Goal: Information Seeking & Learning: Learn about a topic

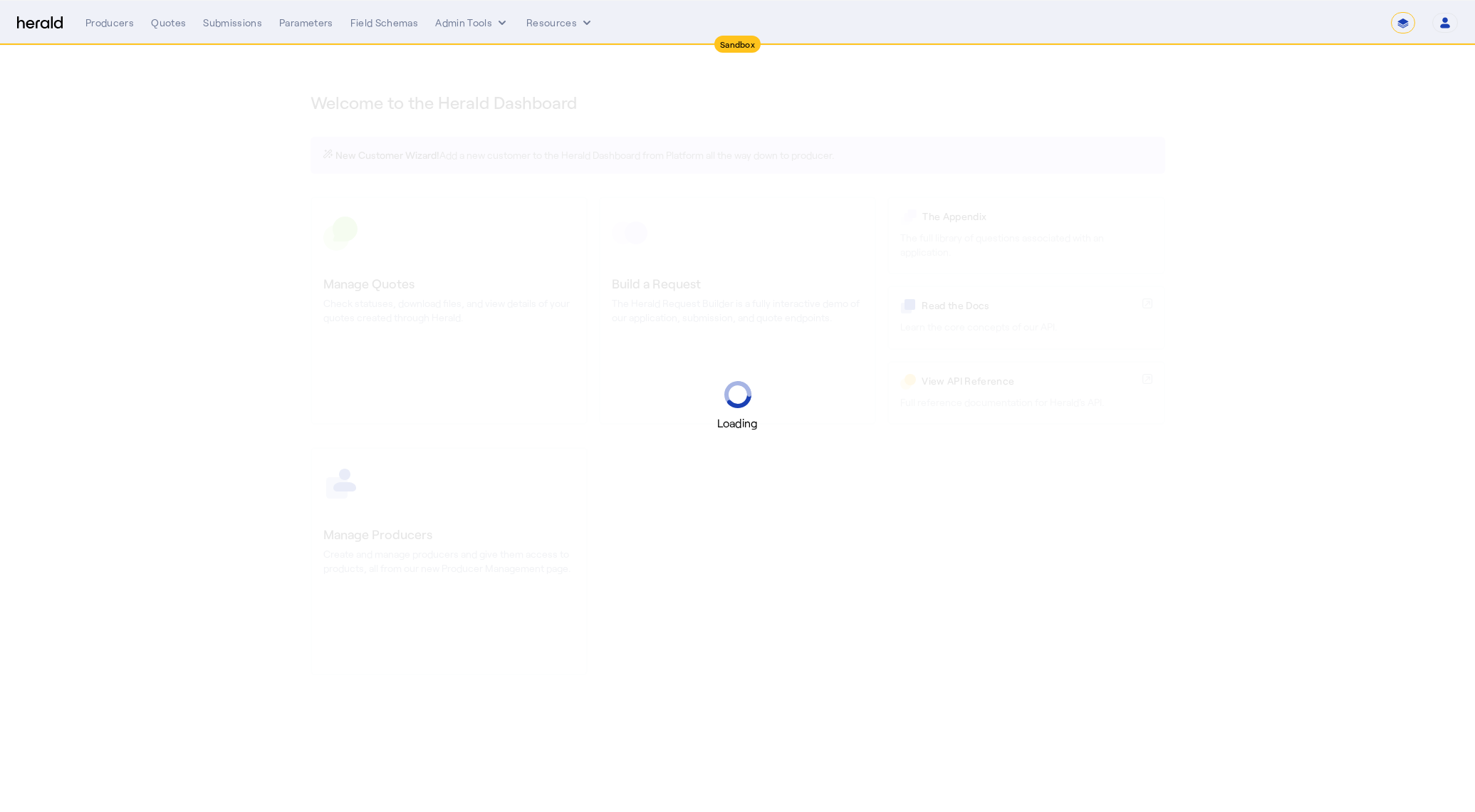
select select "*******"
select select "pfm_2v8p_herald_api"
click at [1443, 23] on icon "button" at bounding box center [1445, 23] width 13 height 13
click at [1414, 16] on div at bounding box center [738, 406] width 1475 height 812
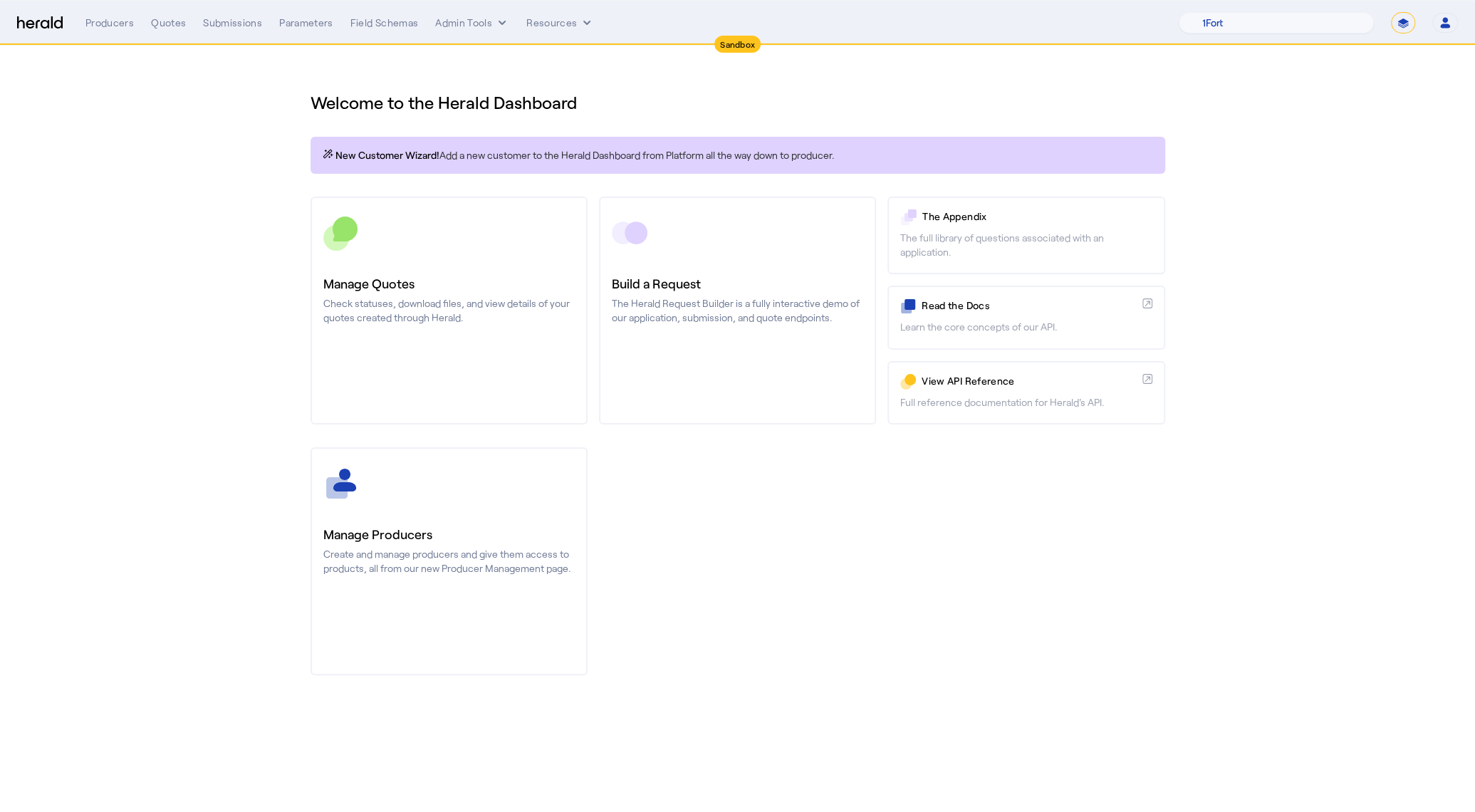
click at [1399, 26] on select "**********" at bounding box center [1403, 23] width 24 height 21
select select "**********"
click at [1391, 12] on select "**********" at bounding box center [1403, 23] width 24 height 21
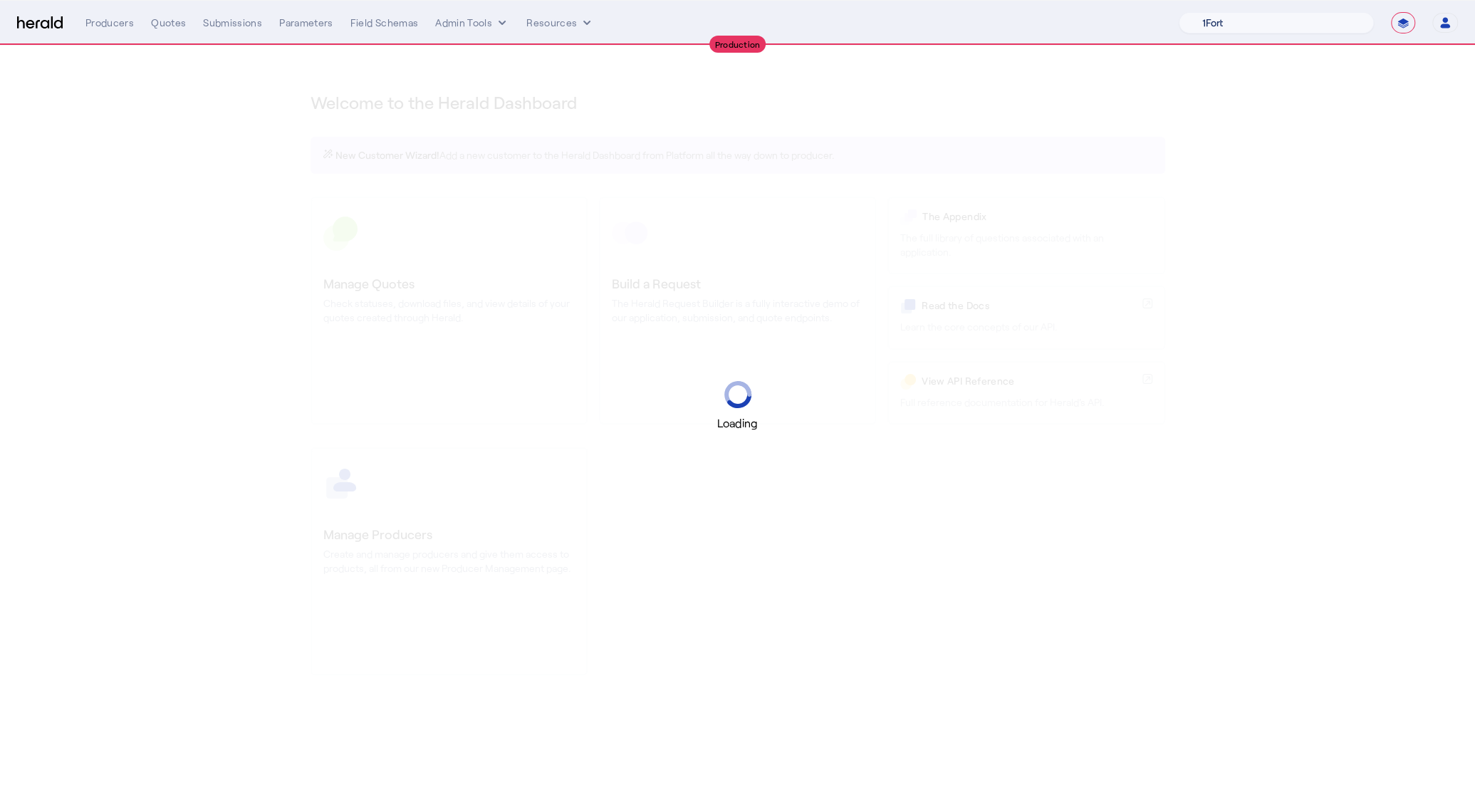
click at [1325, 24] on select "1Fort Acrisure Acturis Affinity Advisors Affinity Risk Agentero AmWins Anzen Ao…" at bounding box center [1276, 23] width 195 height 21
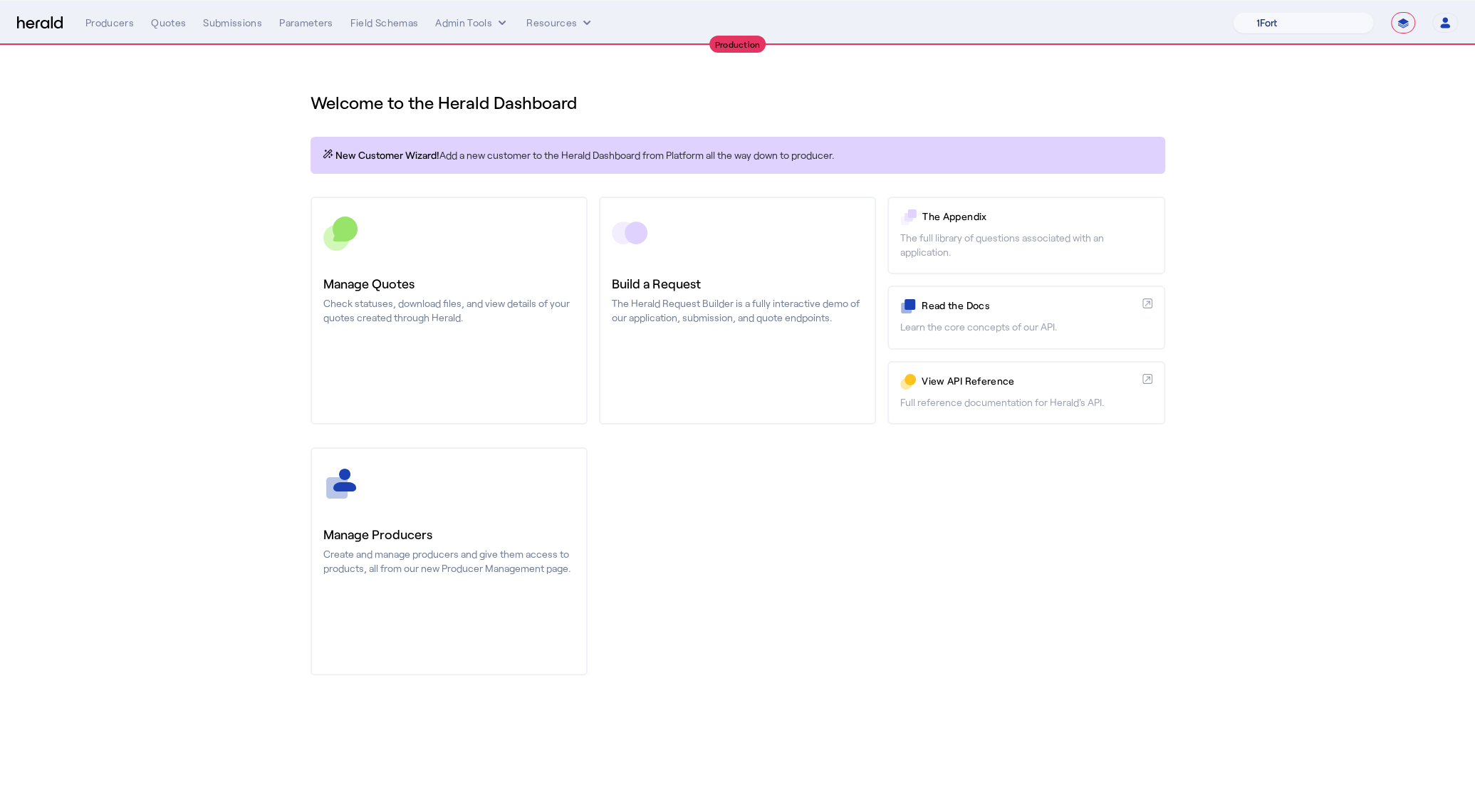
select select "pfm_z9k1_growthmill"
click at [1232, 12] on select "1Fort Affinity Risk [PERSON_NAME] [PERSON_NAME] CRC Campus Coverage Citadel Fif…" at bounding box center [1302, 23] width 141 height 21
click at [238, 26] on div "You are now impersonating the Growthmill platform." at bounding box center [738, 406] width 1475 height 812
click at [233, 21] on div "Submissions" at bounding box center [233, 23] width 59 height 14
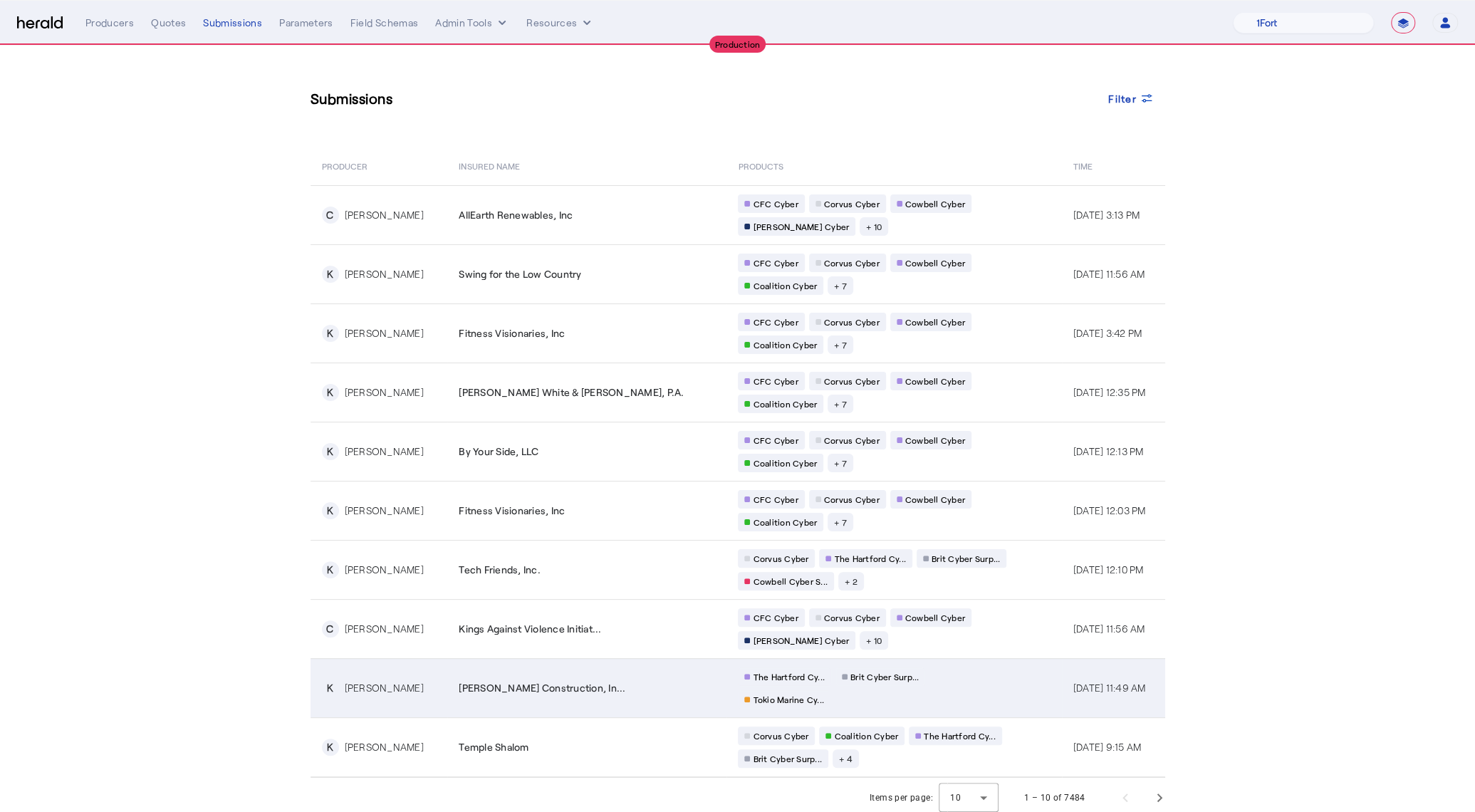
click at [517, 668] on td "[PERSON_NAME] Construction, In..." at bounding box center [587, 687] width 279 height 59
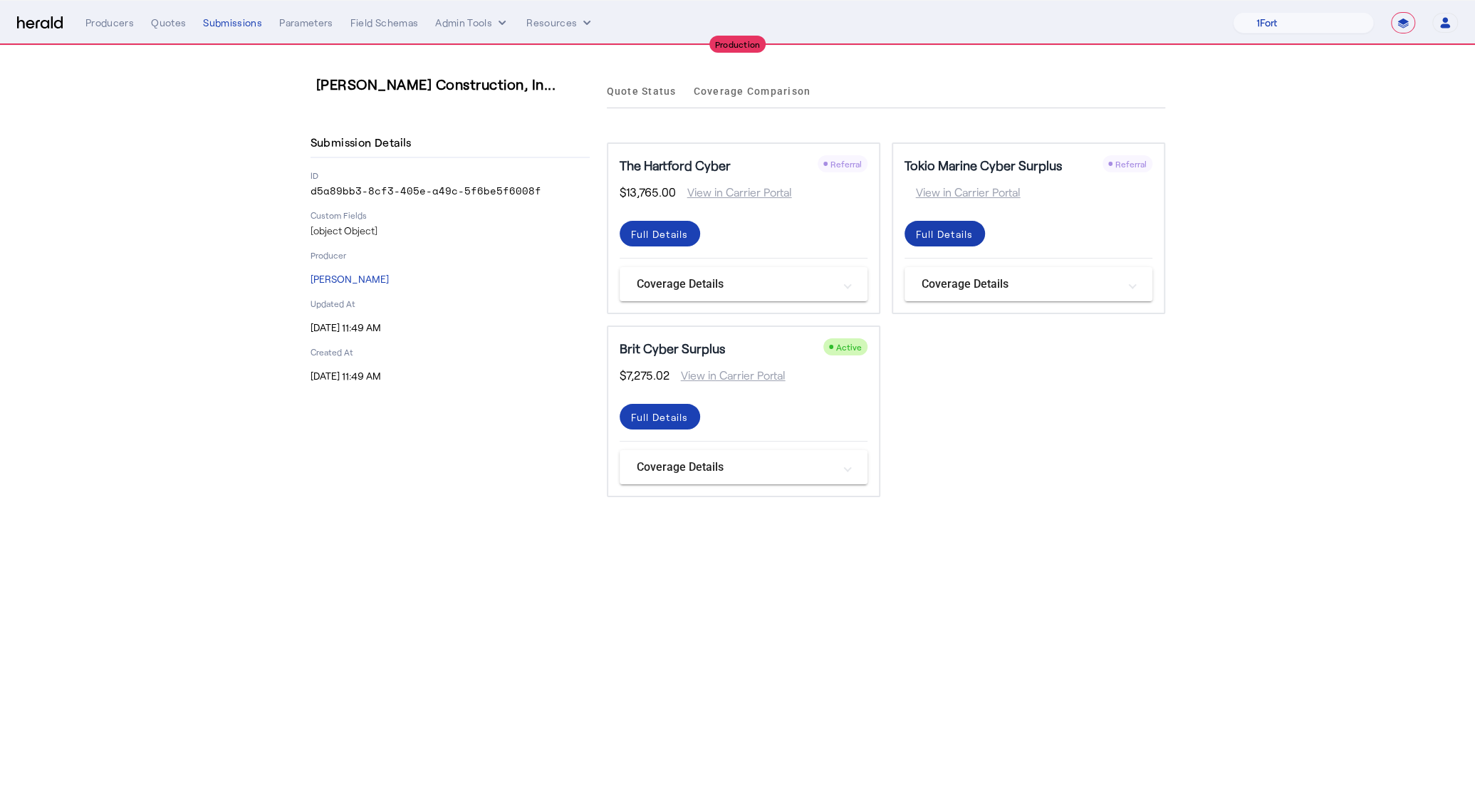
click at [689, 239] on div "Full Details" at bounding box center [660, 234] width 58 height 15
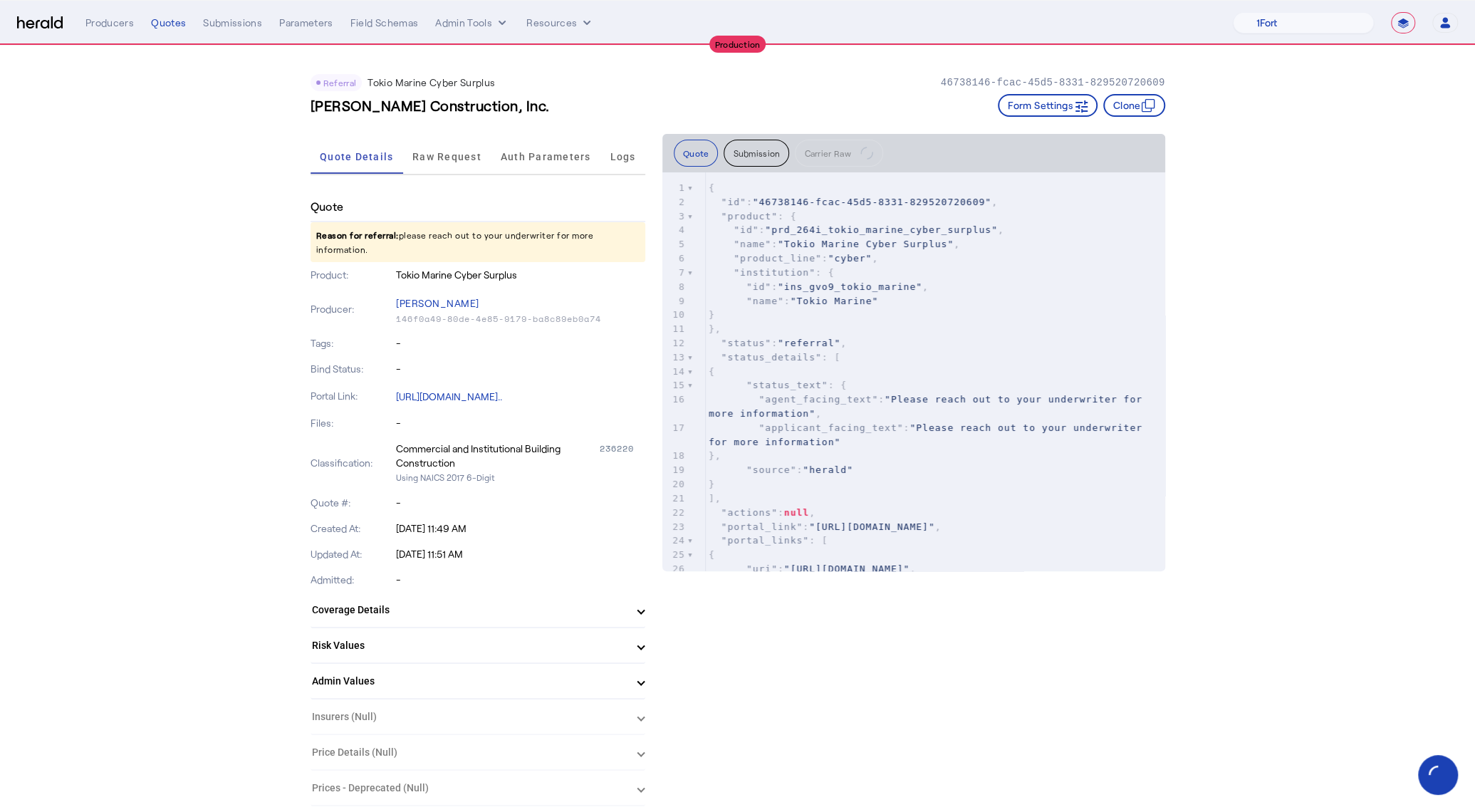
drag, startPoint x: 530, startPoint y: 112, endPoint x: 299, endPoint y: 108, distance: 231.0
copy h3 "[PERSON_NAME] Construction, Inc."
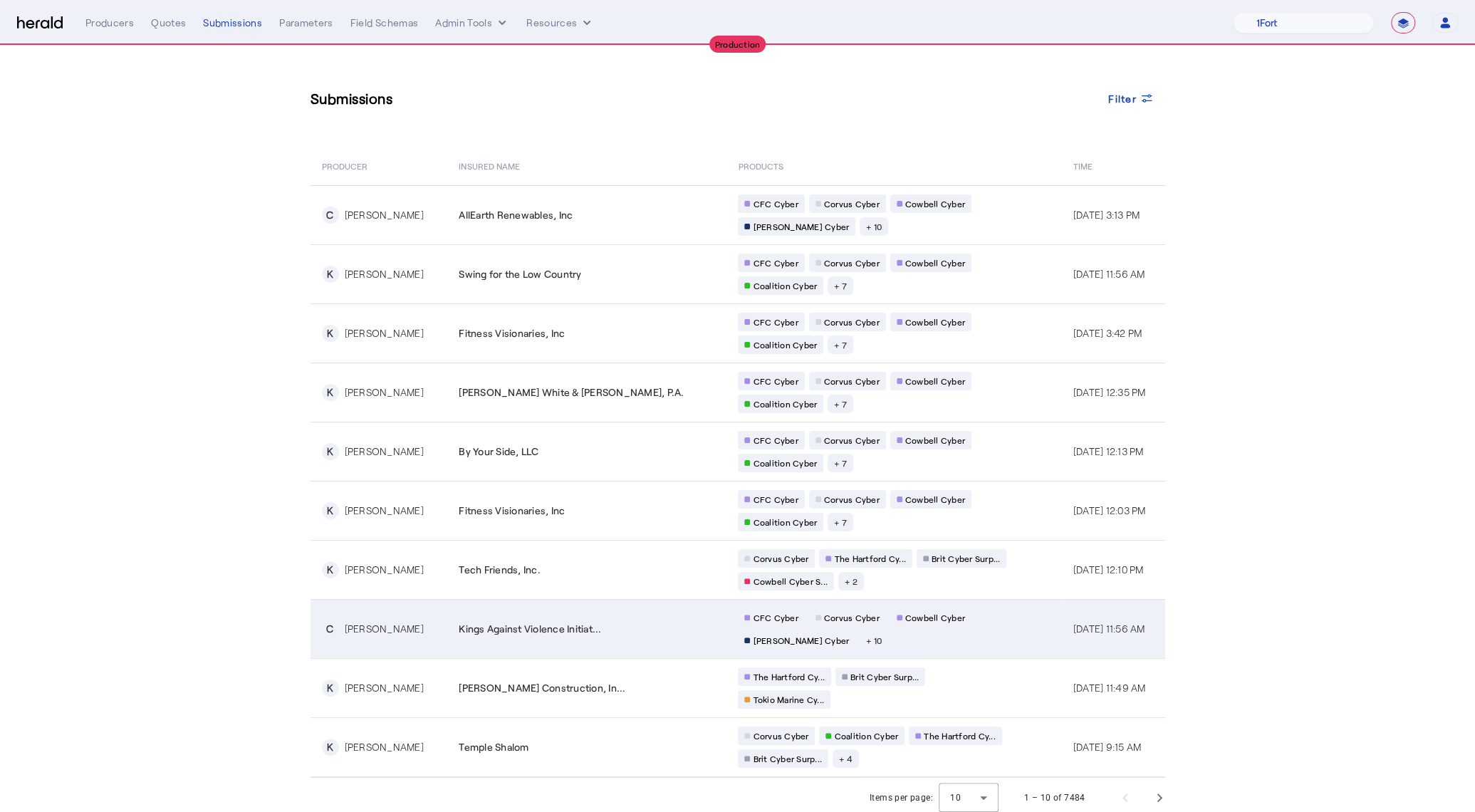
click at [558, 627] on td "Kings Against Violence Initiat..." at bounding box center [587, 629] width 279 height 59
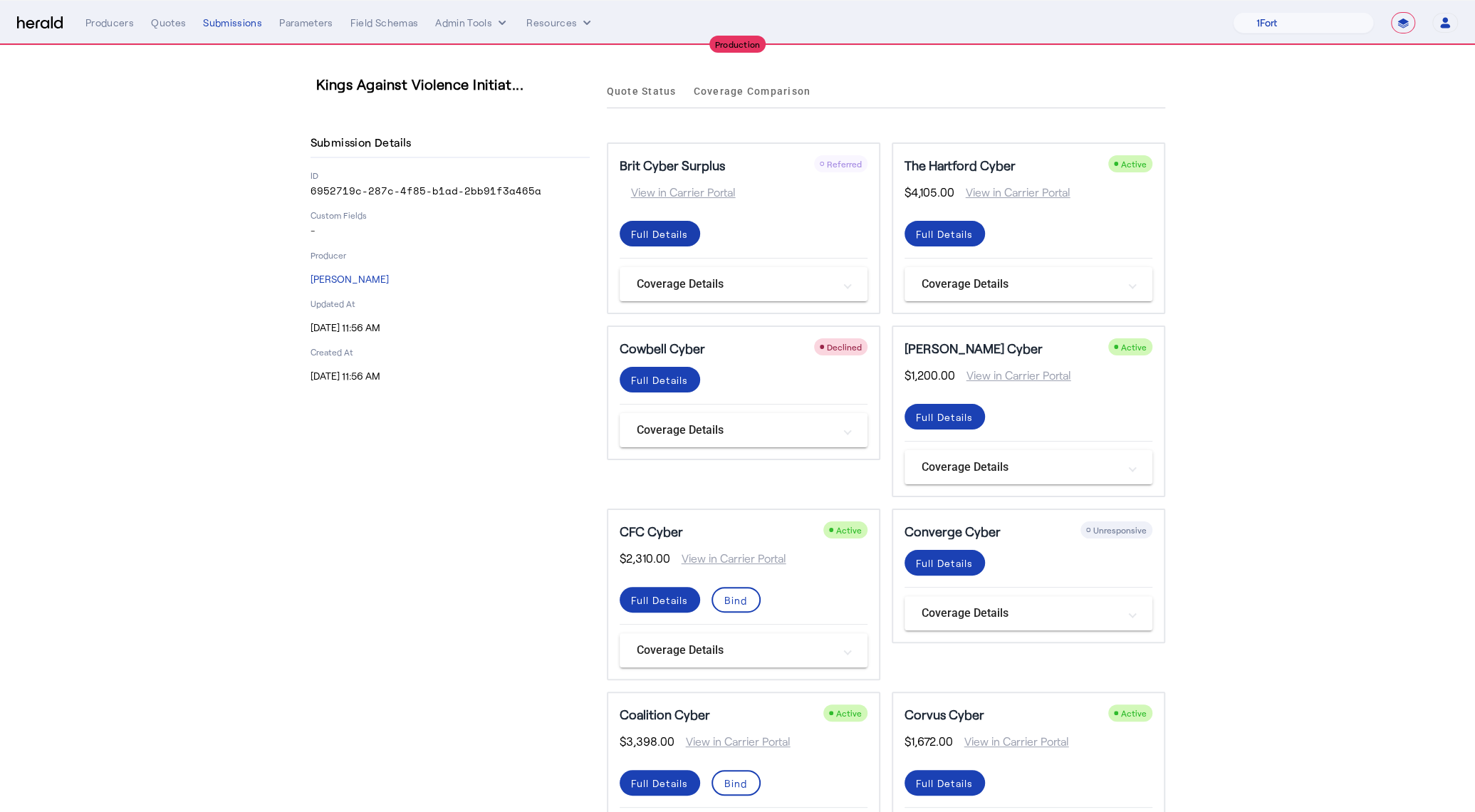
click at [660, 239] on div "Full Details" at bounding box center [660, 234] width 58 height 15
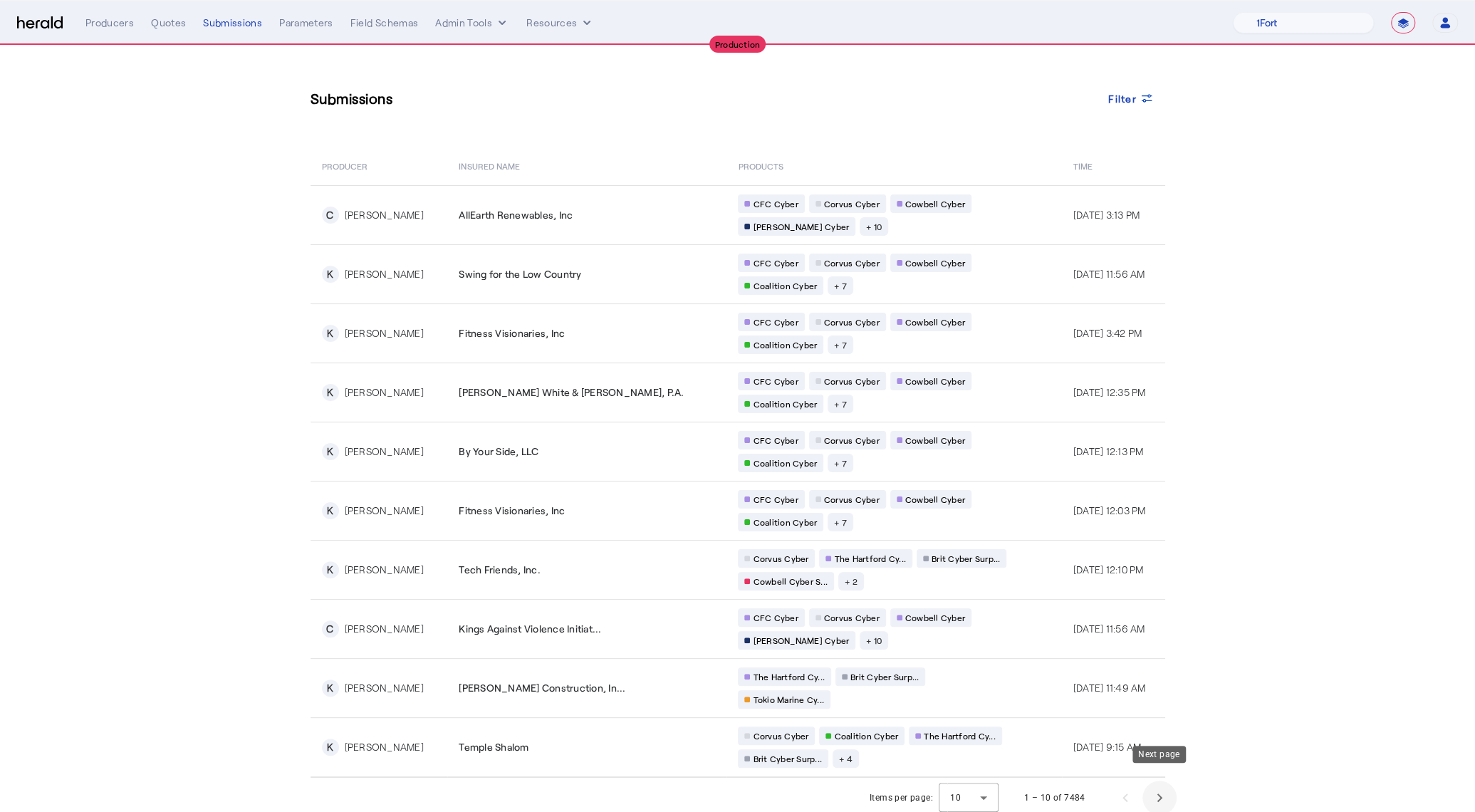
click at [1152, 780] on span "Next page" at bounding box center [1159, 797] width 34 height 34
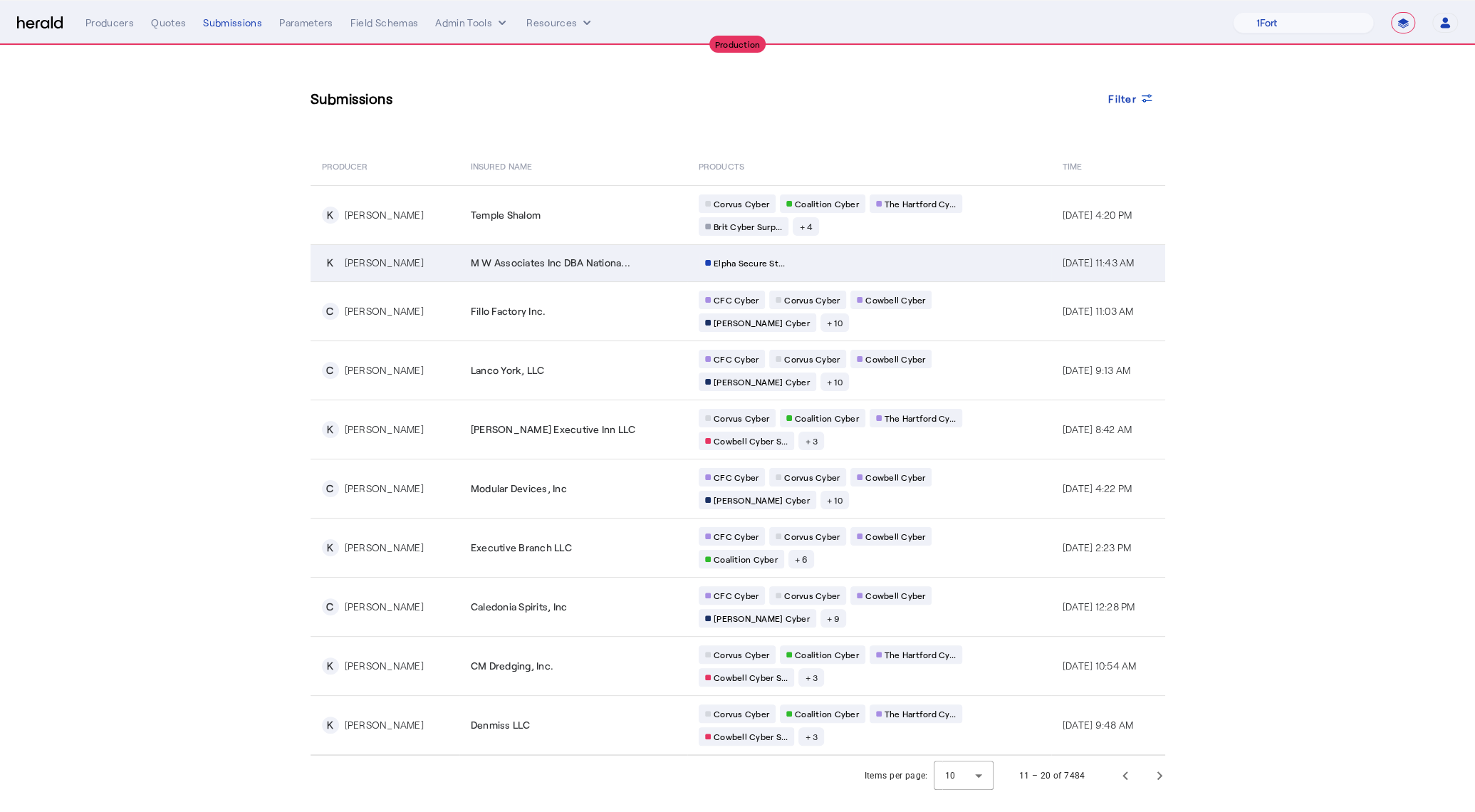
click at [575, 244] on td "M W Associates Inc DBA Nationa..." at bounding box center [572, 263] width 228 height 37
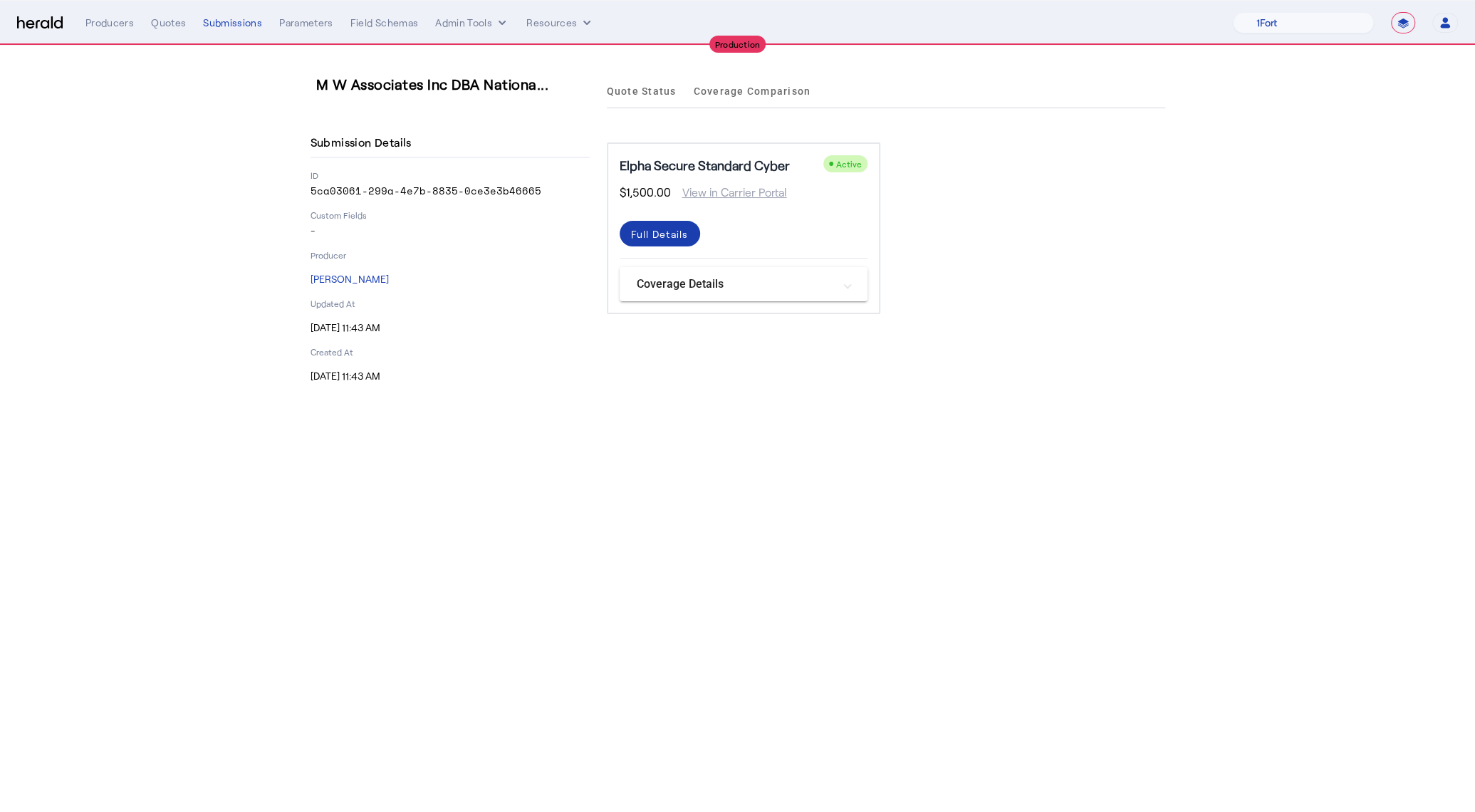
click at [642, 228] on div "Full Details" at bounding box center [660, 234] width 58 height 15
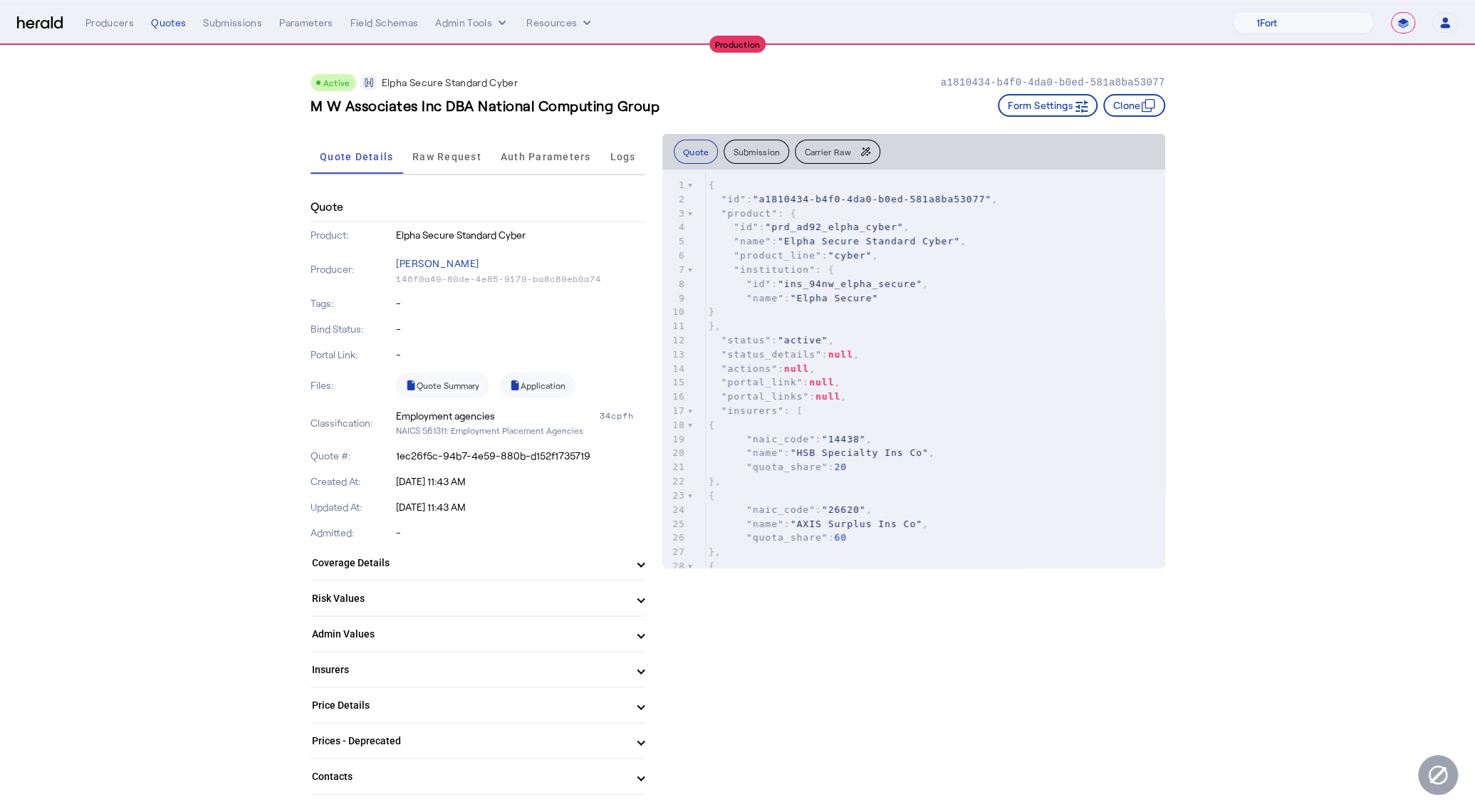
copy h3 "M W Associates Inc DBA National Computing Group"
drag, startPoint x: 667, startPoint y: 105, endPoint x: 311, endPoint y: 109, distance: 356.0
click at [311, 109] on div "M W Associates Inc DBA National Computing Group Form Settings Clone" at bounding box center [738, 105] width 855 height 23
